Goal: Communication & Community: Share content

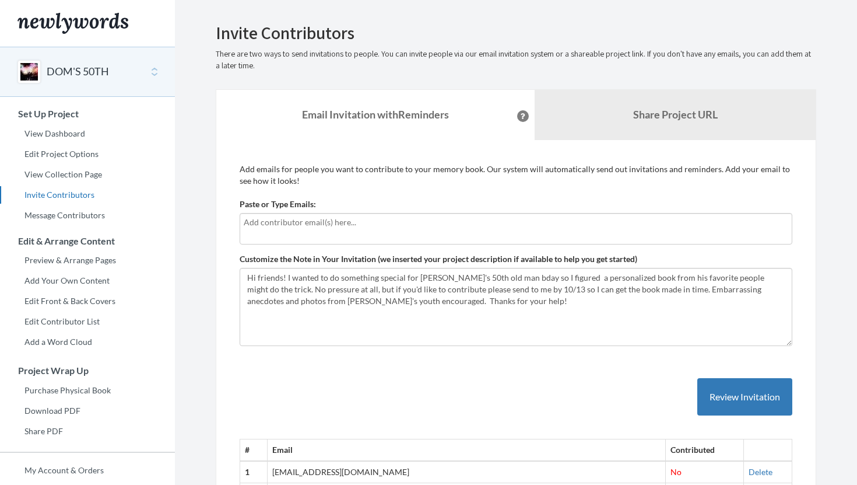
click at [378, 223] on input "text" at bounding box center [516, 222] width 545 height 13
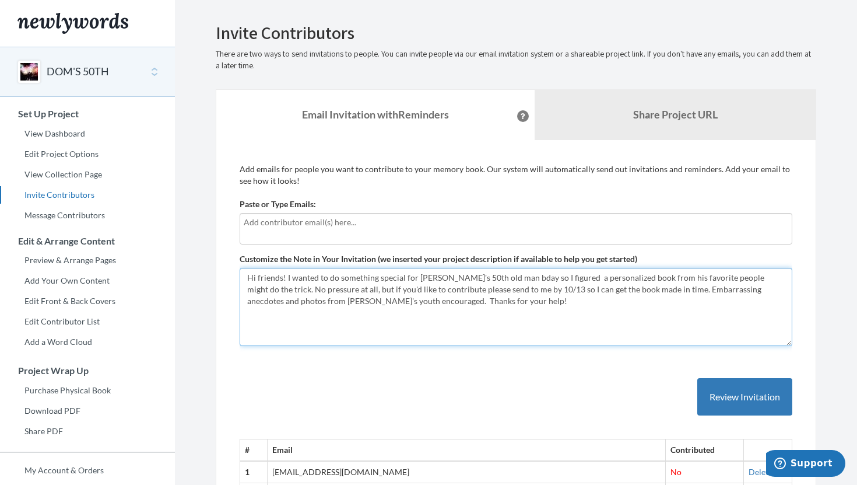
click at [412, 337] on textarea "Hi friends! I wanted to do something special for [PERSON_NAME]'s 50th old man b…" at bounding box center [516, 307] width 553 height 78
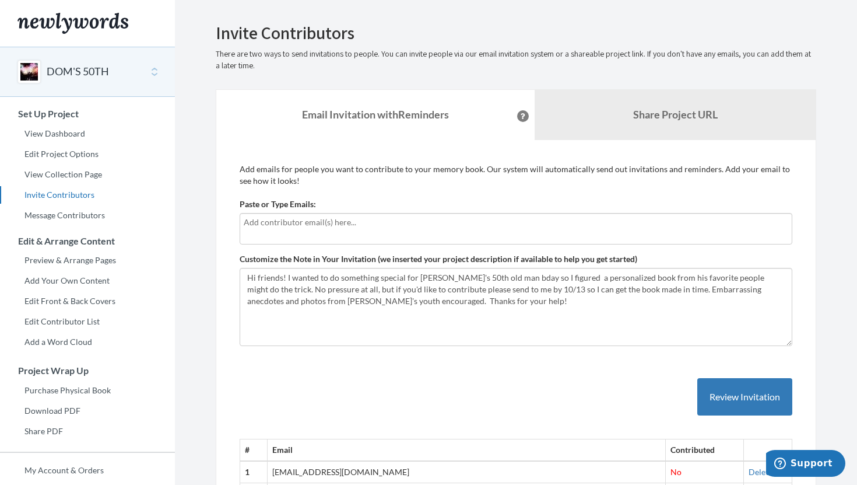
click at [301, 230] on div at bounding box center [516, 228] width 553 height 31
type input "[EMAIL_ADDRESS][DOMAIN_NAME]"
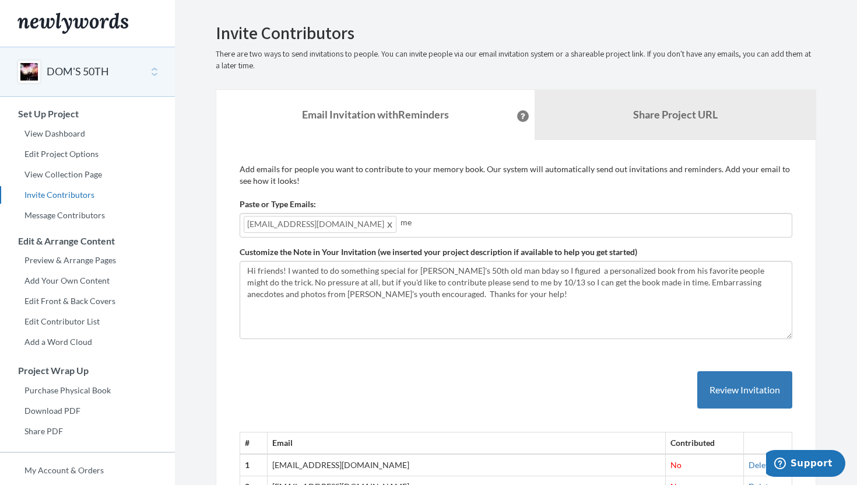
type input "m"
type input "[PERSON_NAME][EMAIL_ADDRESS][DOMAIN_NAME]"
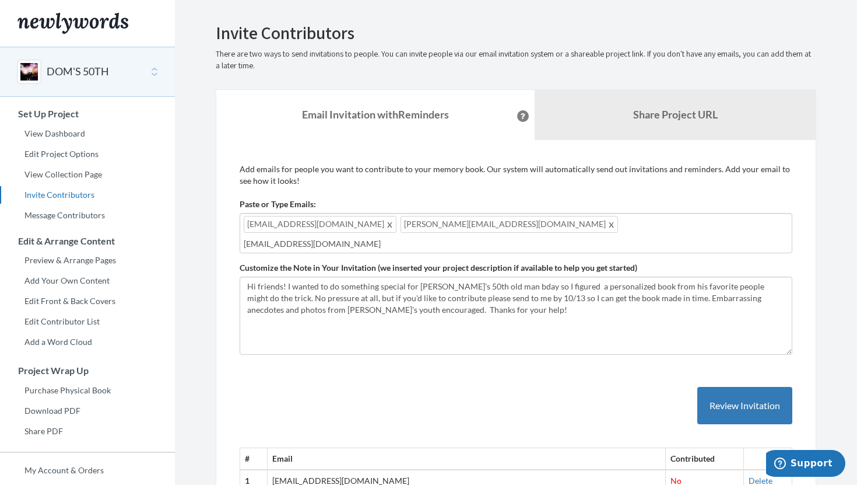
type input "[EMAIL_ADDRESS][DOMAIN_NAME]"
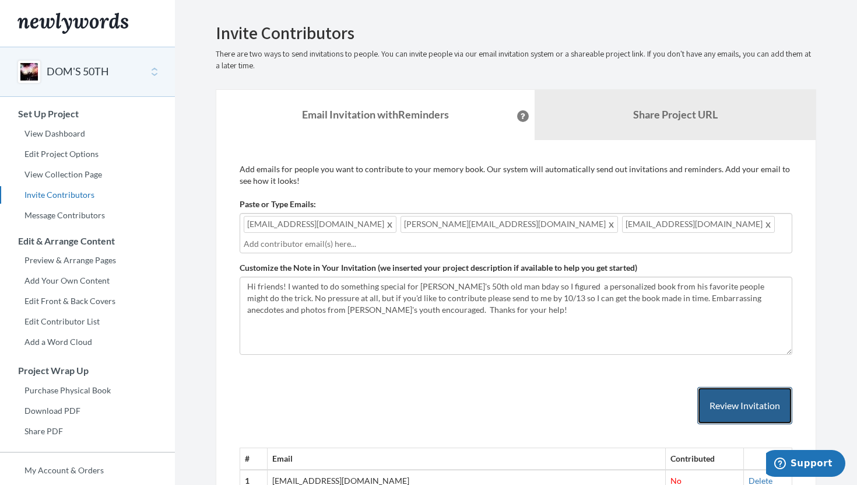
click at [751, 413] on button "Review Invitation" at bounding box center [744, 406] width 95 height 38
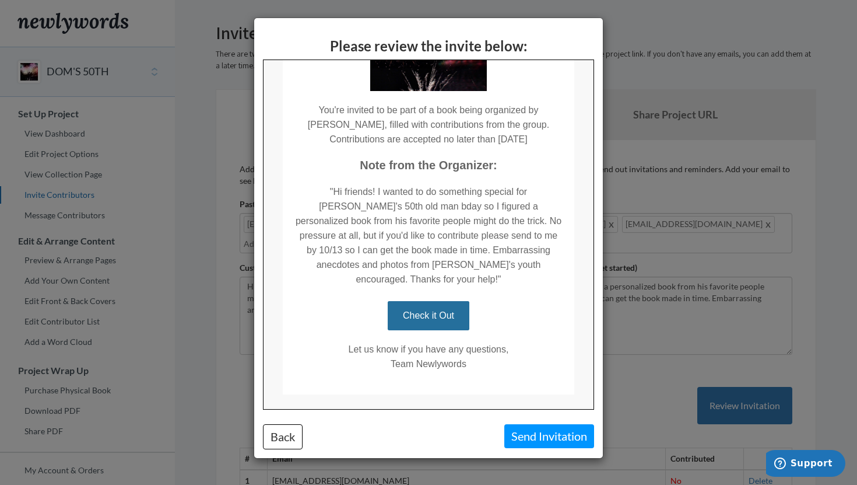
scroll to position [169, 0]
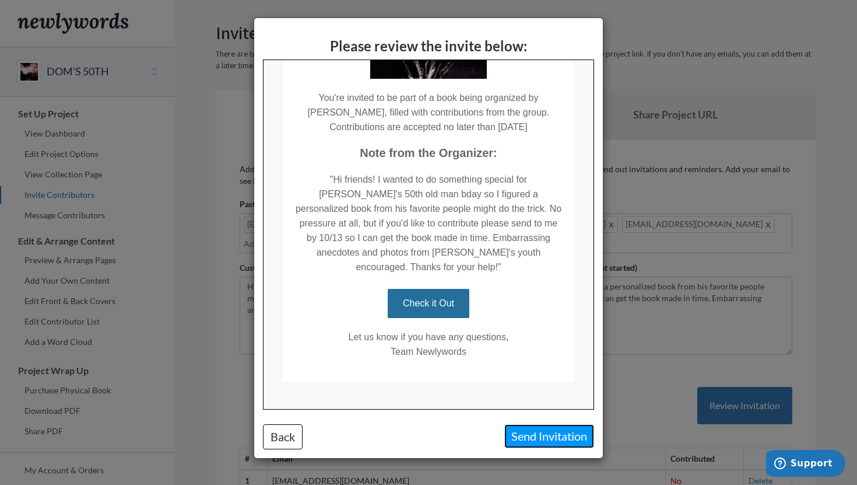
click at [549, 433] on button "Send Invitation" at bounding box center [549, 436] width 90 height 24
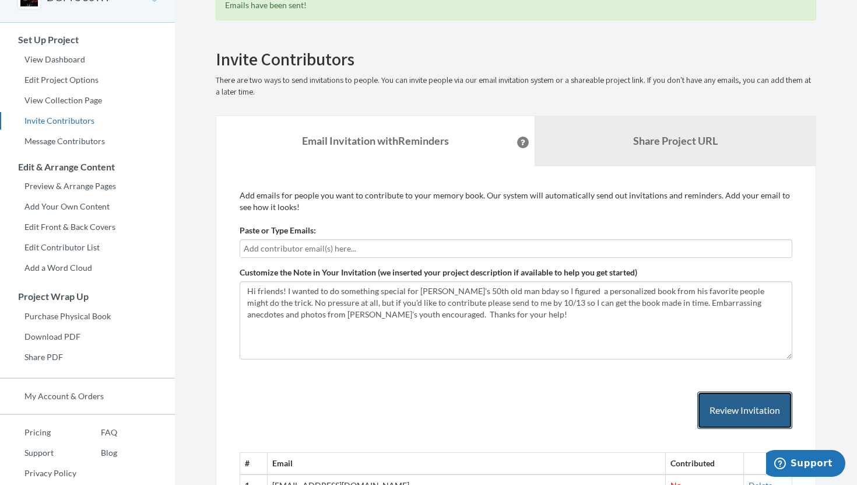
scroll to position [0, 0]
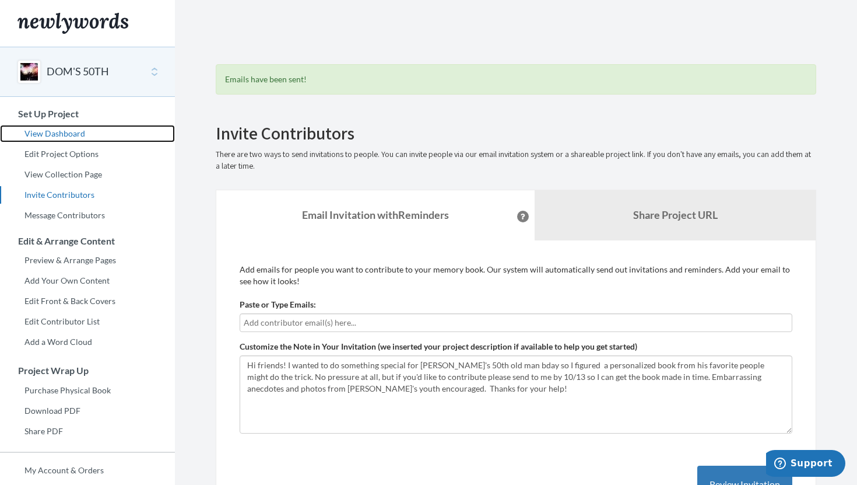
click at [75, 126] on link "View Dashboard" at bounding box center [87, 133] width 175 height 17
